Goal: Information Seeking & Learning: Learn about a topic

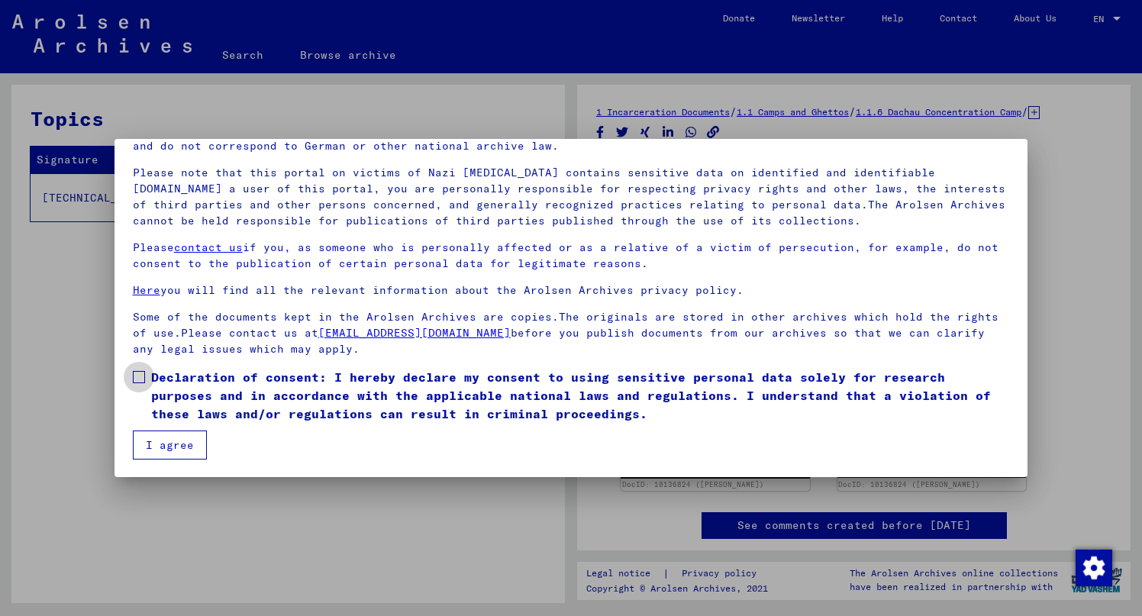
click at [133, 377] on span at bounding box center [139, 377] width 12 height 12
click at [157, 443] on button "I agree" at bounding box center [170, 444] width 74 height 29
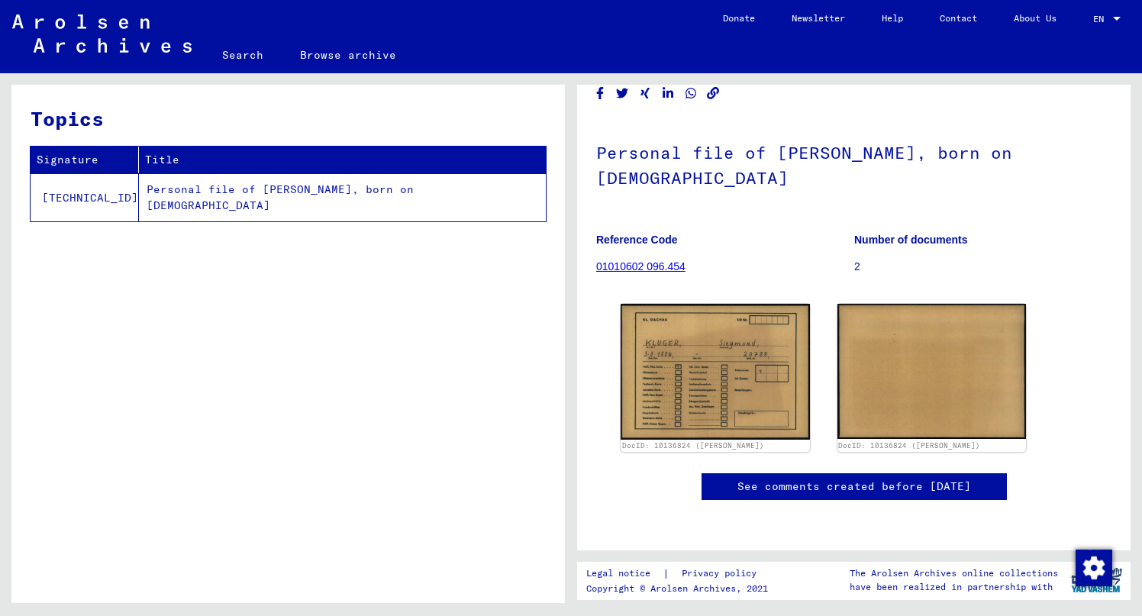
scroll to position [122, 0]
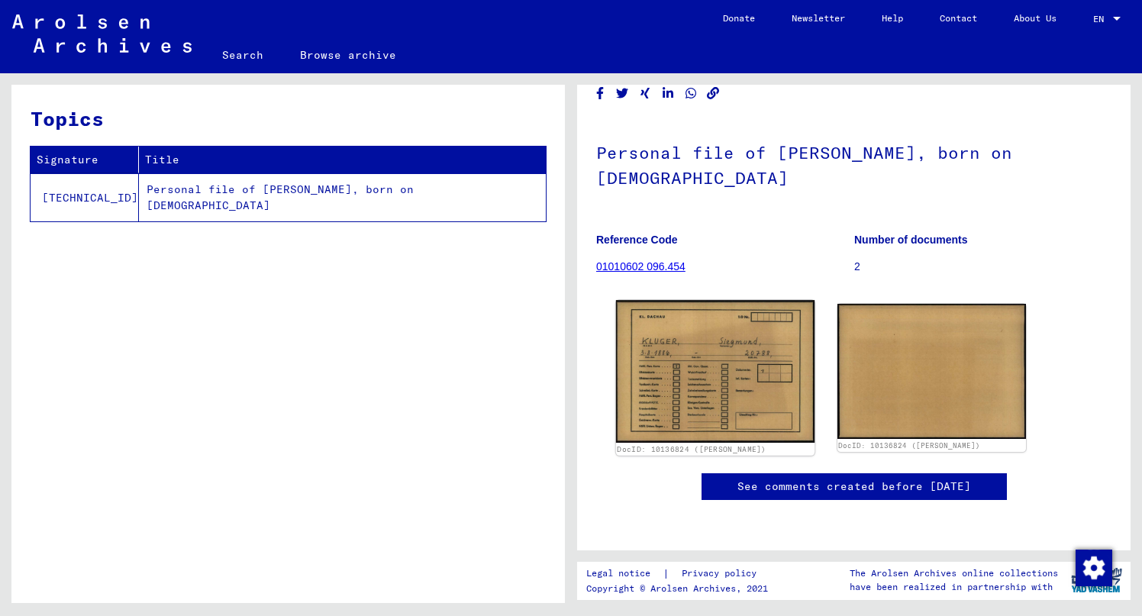
click at [732, 300] on img at bounding box center [715, 371] width 198 height 142
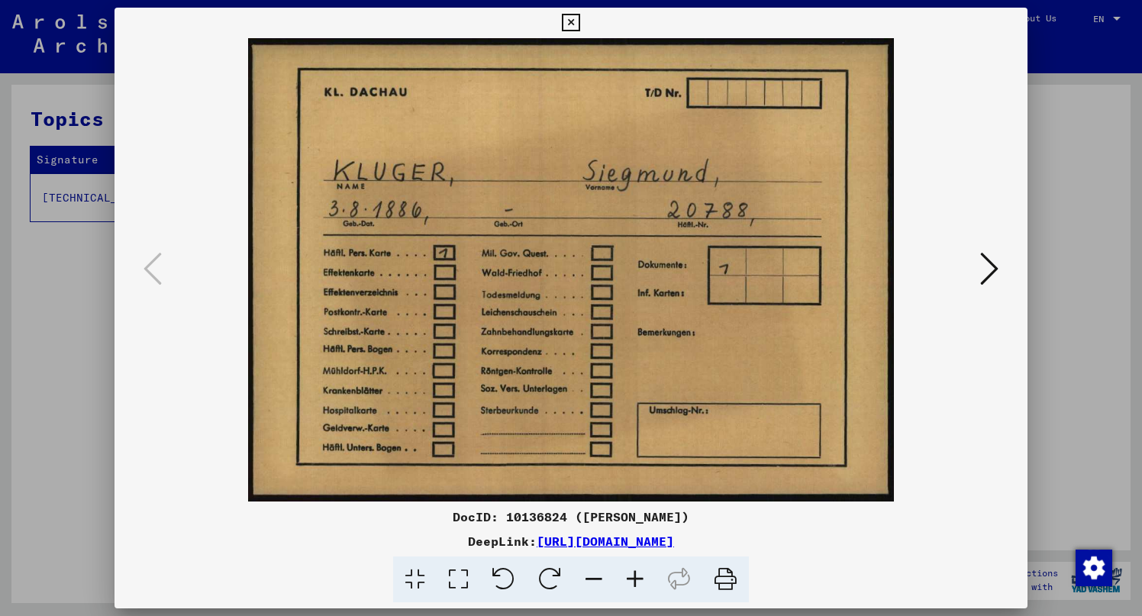
click at [725, 580] on icon at bounding box center [725, 579] width 47 height 47
click at [994, 266] on icon at bounding box center [989, 268] width 18 height 37
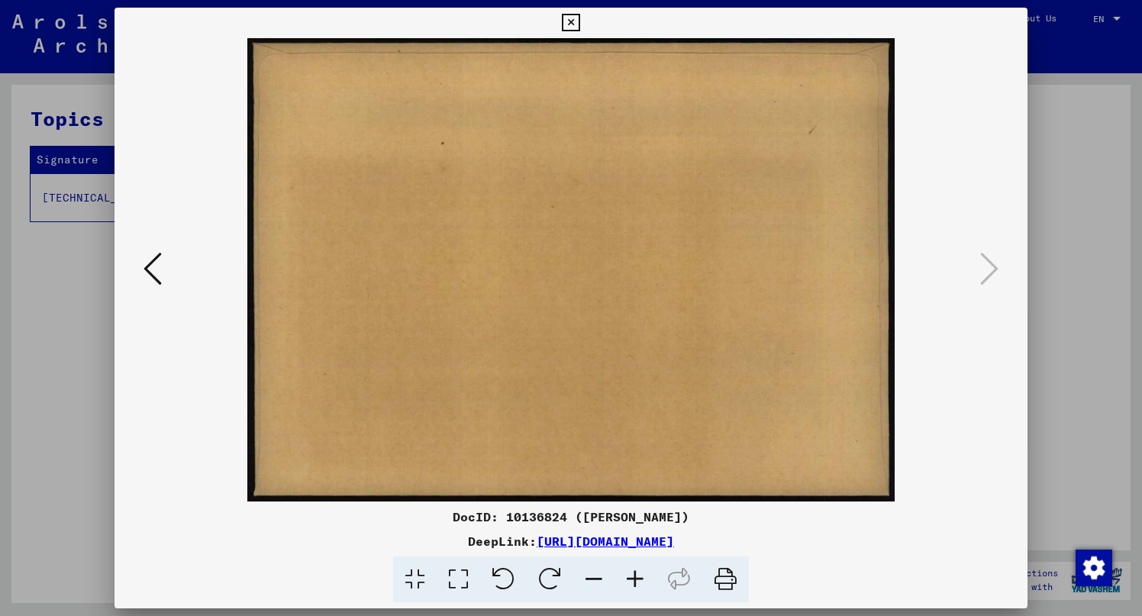
click at [152, 264] on icon at bounding box center [152, 268] width 18 height 37
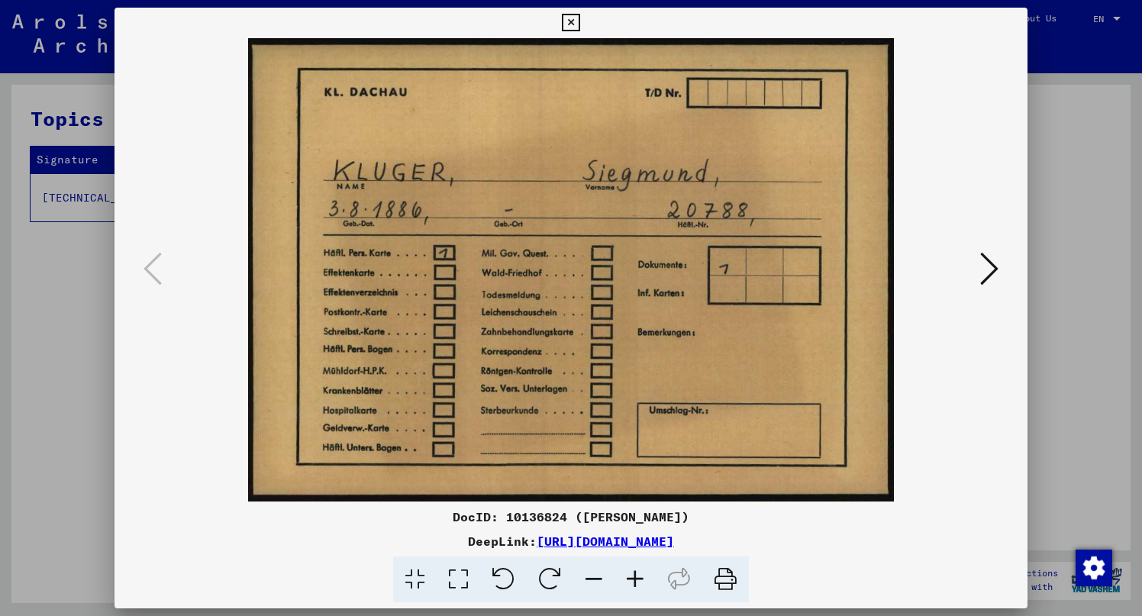
click at [1077, 169] on div at bounding box center [571, 308] width 1142 height 616
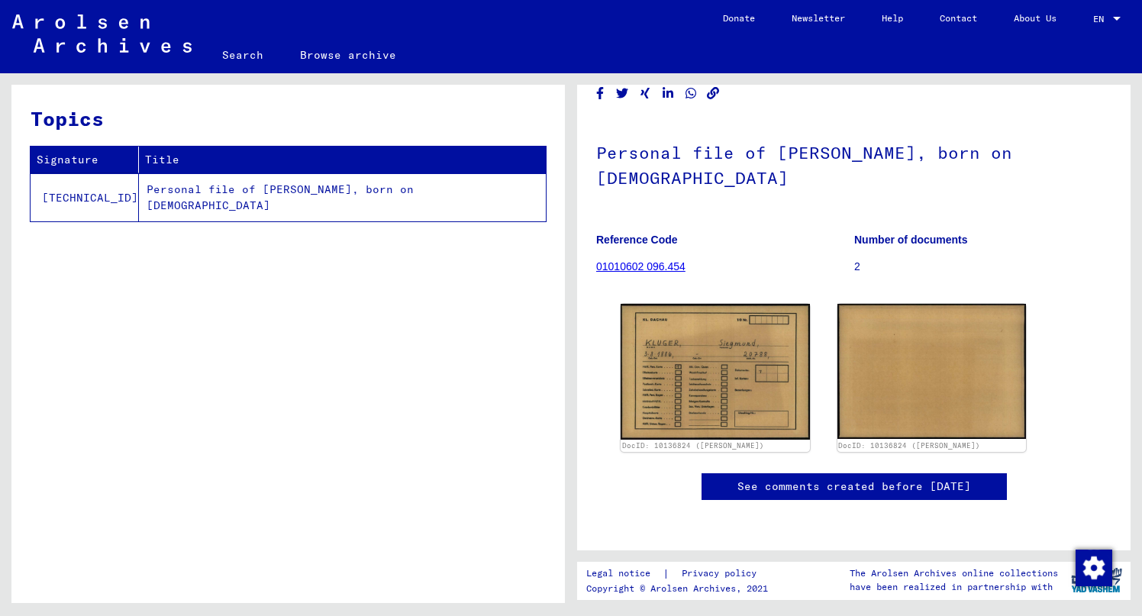
click at [671, 260] on link "01010602 096.454" at bounding box center [640, 266] width 89 height 12
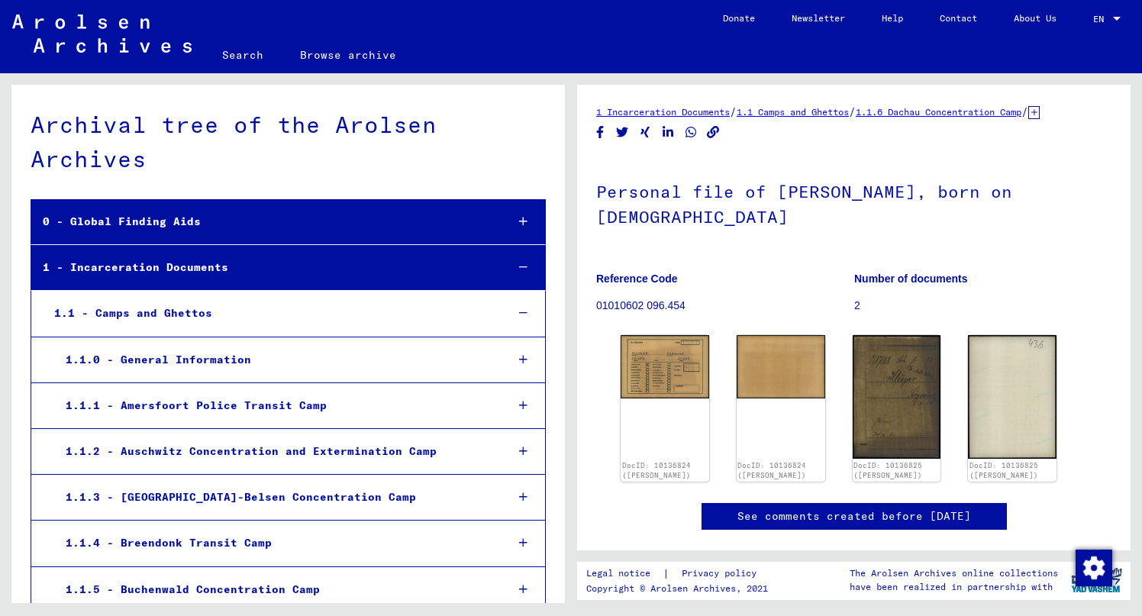
scroll to position [39332, 0]
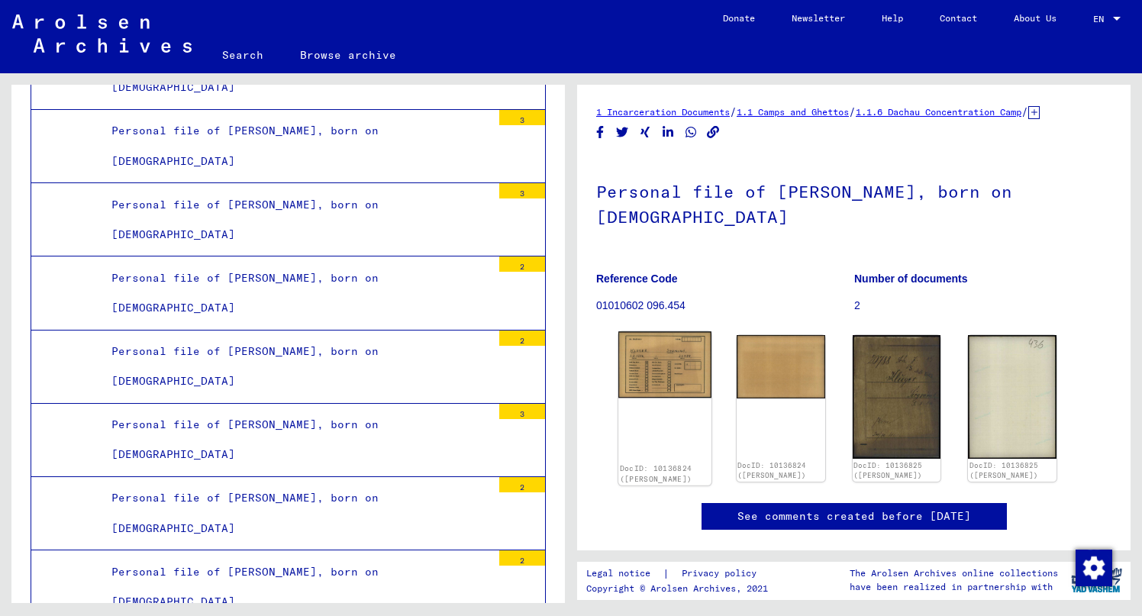
click at [665, 370] on img at bounding box center [664, 364] width 93 height 66
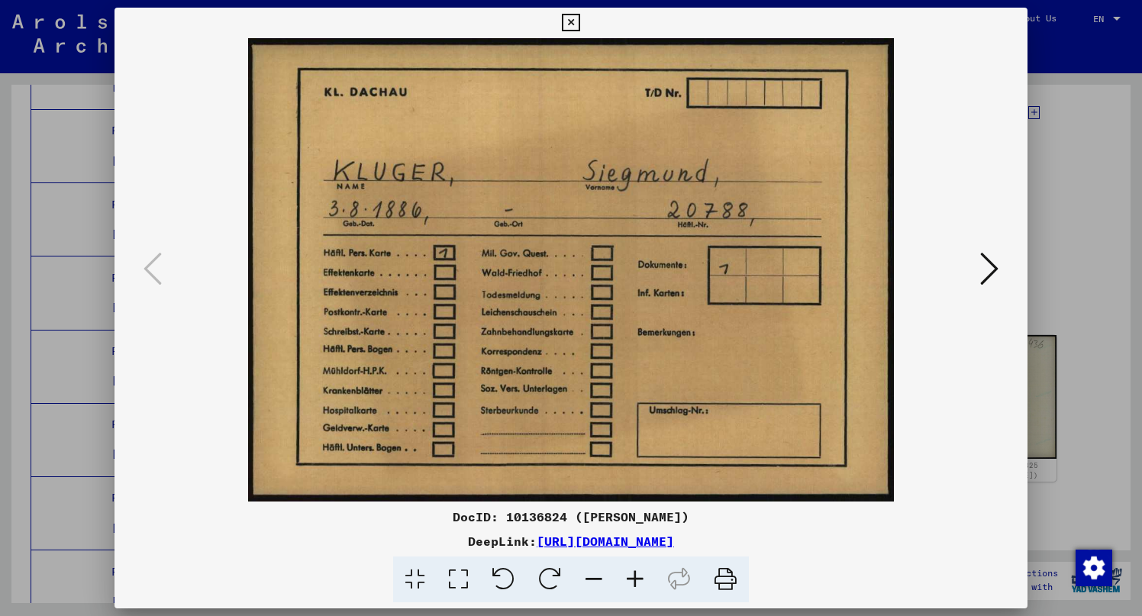
click at [73, 154] on div at bounding box center [571, 308] width 1142 height 616
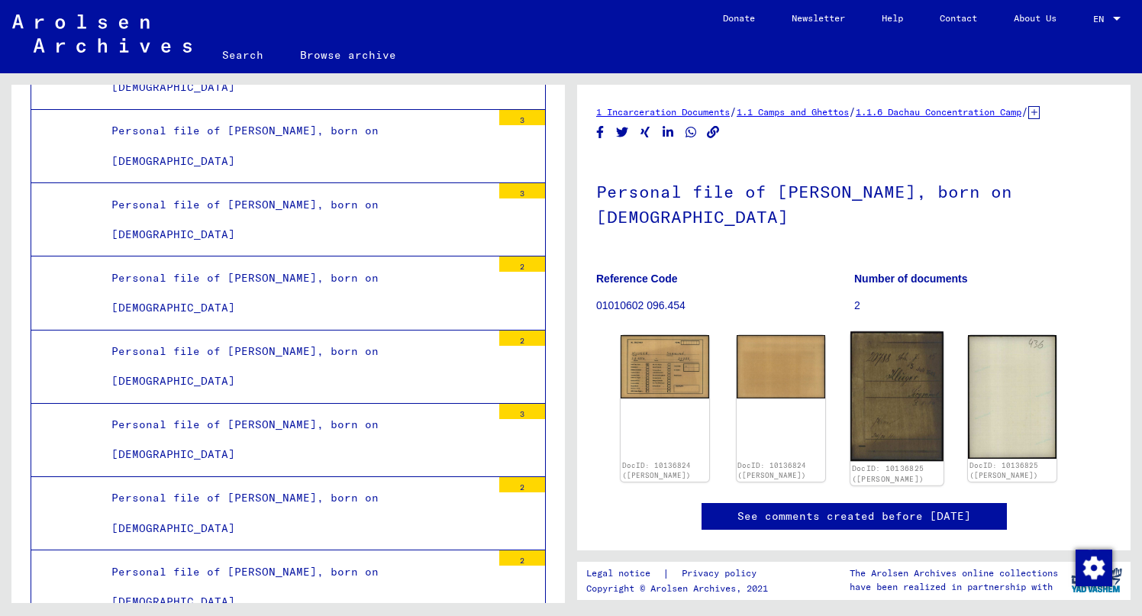
click at [868, 401] on img at bounding box center [896, 396] width 93 height 130
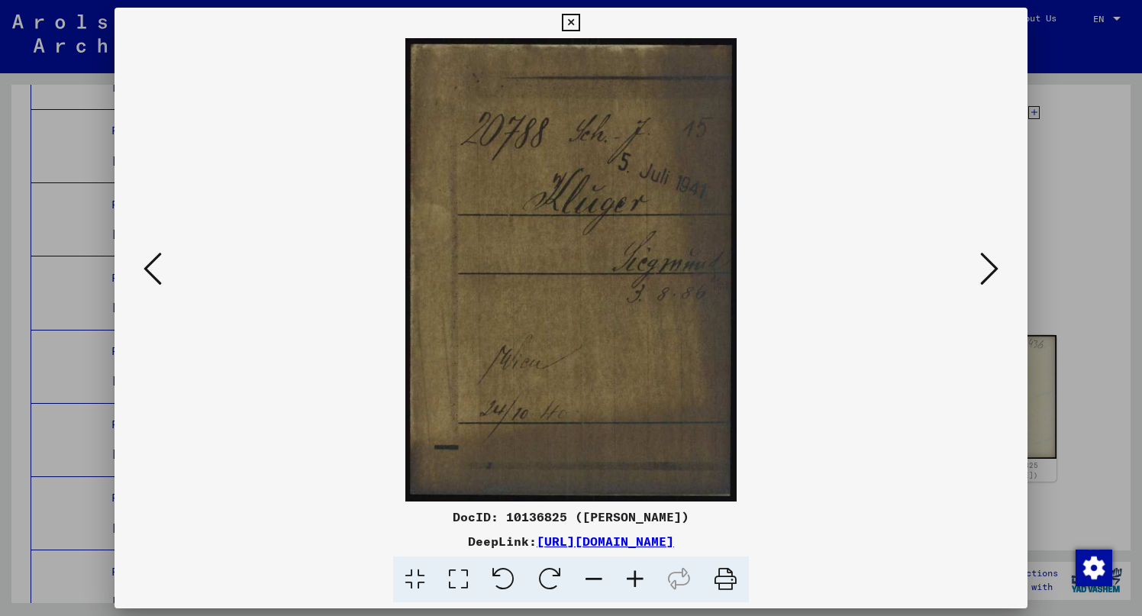
click at [1082, 253] on div at bounding box center [571, 308] width 1142 height 616
